Goal: Information Seeking & Learning: Learn about a topic

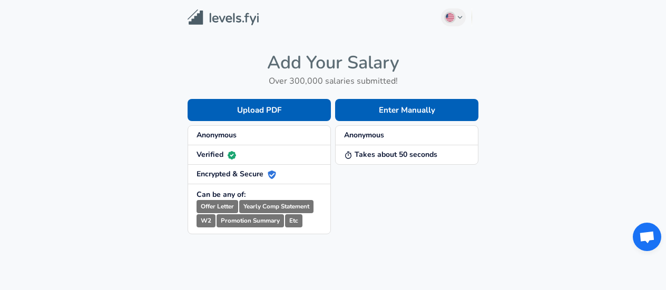
scroll to position [160, 0]
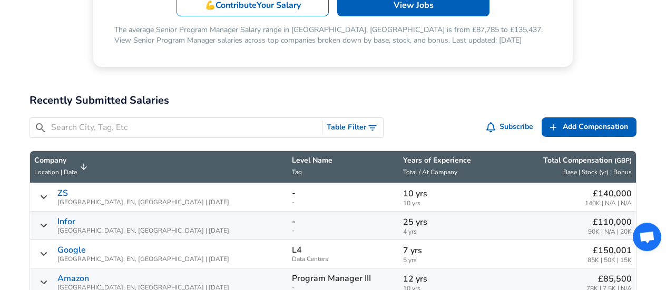
scroll to position [329, 0]
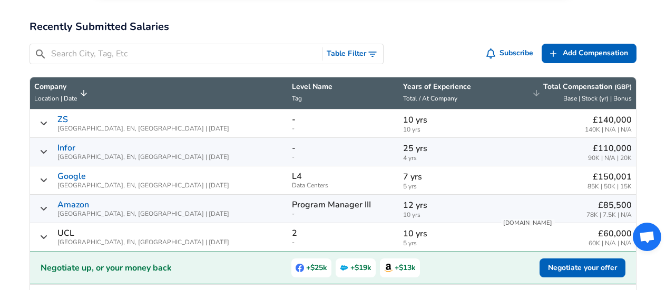
click at [533, 89] on icon "Salary Submissions" at bounding box center [536, 93] width 9 height 9
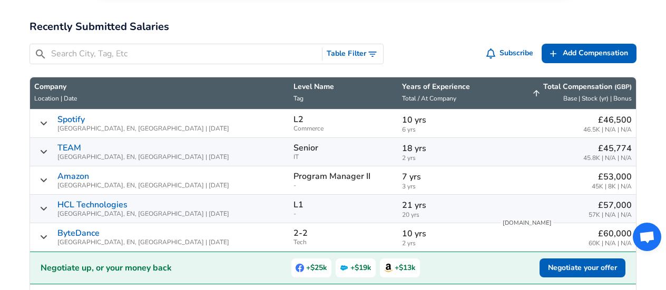
click at [533, 89] on icon "Salary Submissions" at bounding box center [536, 93] width 9 height 9
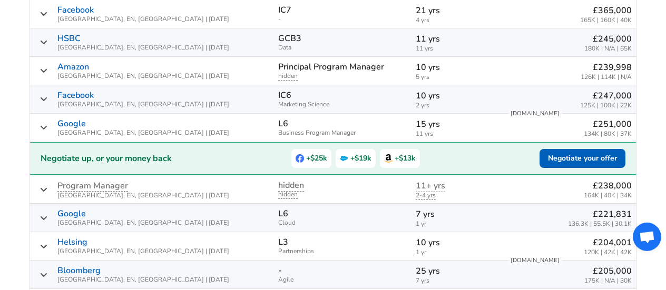
scroll to position [493, 0]
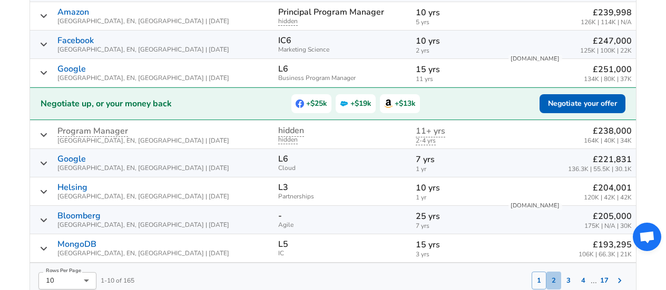
click at [558, 272] on button "2" at bounding box center [553, 281] width 15 height 18
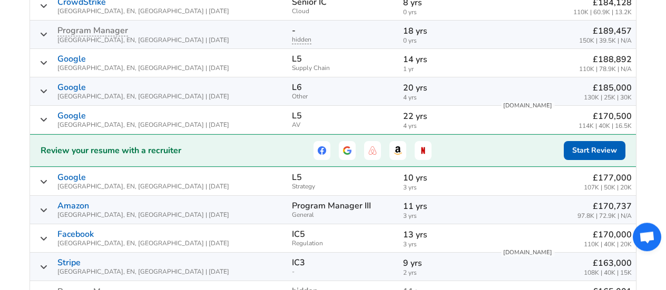
scroll to position [538, 0]
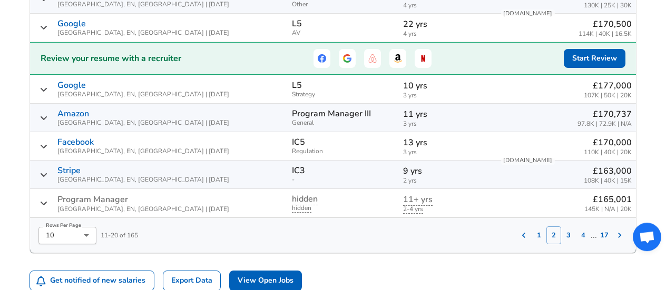
click at [541, 227] on button "1" at bounding box center [539, 236] width 15 height 18
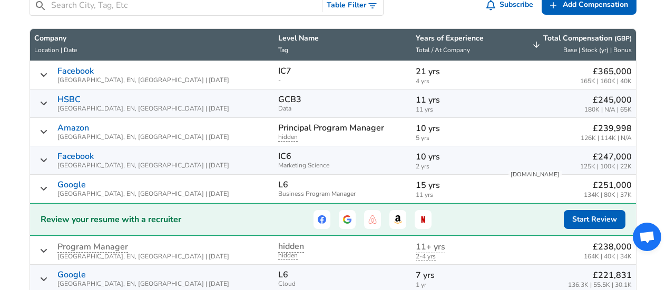
scroll to position [319, 0]
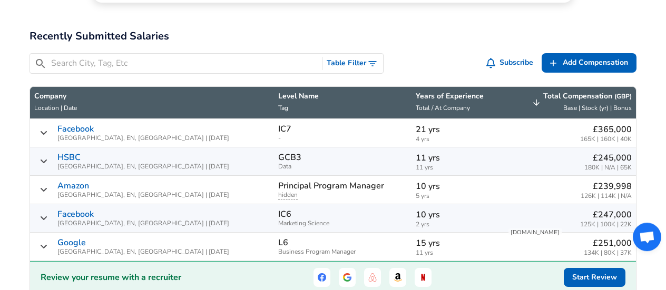
click at [569, 104] on span "Base | Stock (yr) | Bonus" at bounding box center [597, 108] width 68 height 8
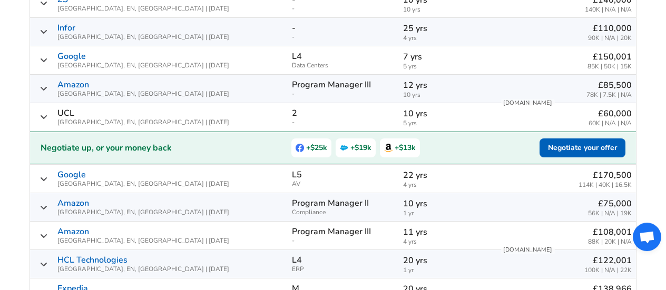
scroll to position [374, 0]
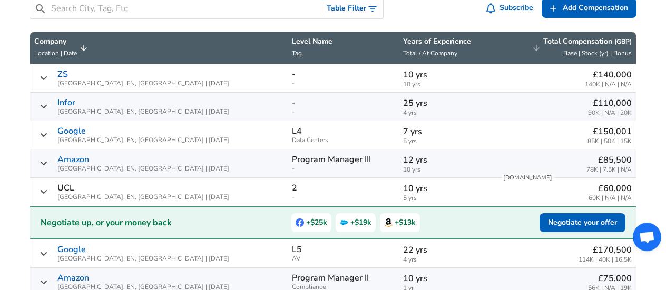
click at [572, 49] on span "Base | Stock (yr) | Bonus" at bounding box center [597, 53] width 68 height 8
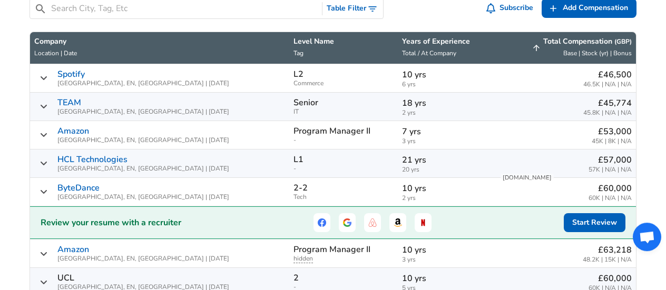
click at [572, 49] on span "Base | Stock (yr) | Bonus" at bounding box center [597, 53] width 68 height 8
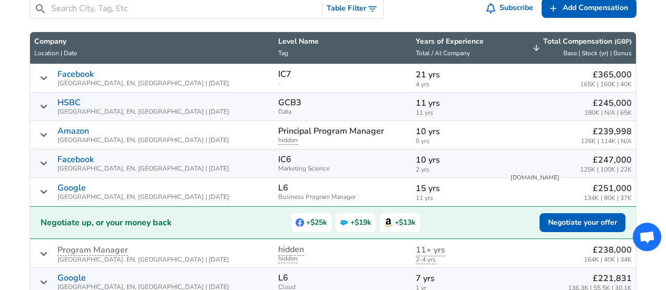
click at [544, 36] on div "Total Compensation ( GBP ) Base | Stock (yr) | Bonus" at bounding box center [587, 47] width 89 height 23
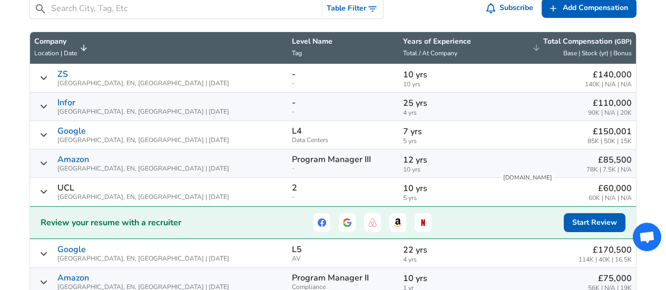
click at [548, 36] on div "Total Compensation ( GBP ) Base | Stock (yr) | Bonus" at bounding box center [587, 47] width 89 height 23
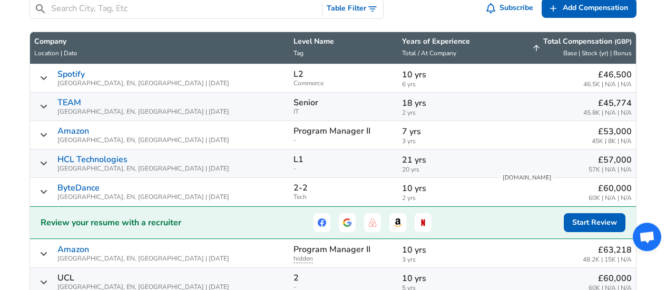
click at [548, 36] on div "Total Compensation ( GBP ) Base | Stock (yr) | Bonus" at bounding box center [587, 47] width 89 height 23
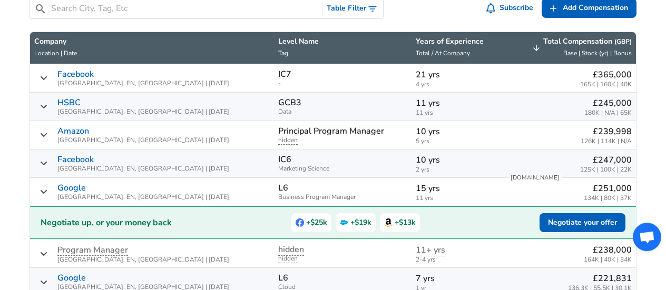
click at [278, 126] on p "Principal Program Manager" at bounding box center [331, 130] width 106 height 9
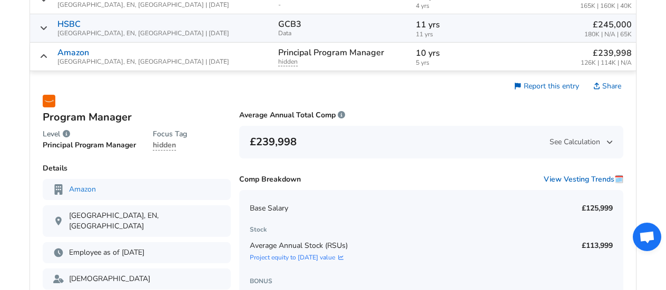
scroll to position [429, 0]
